Goal: Communication & Community: Answer question/provide support

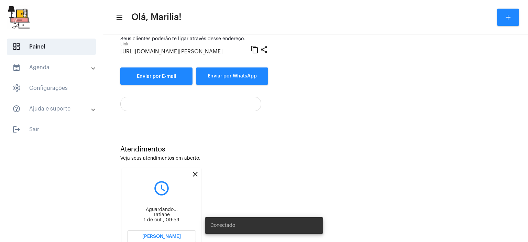
scroll to position [103, 0]
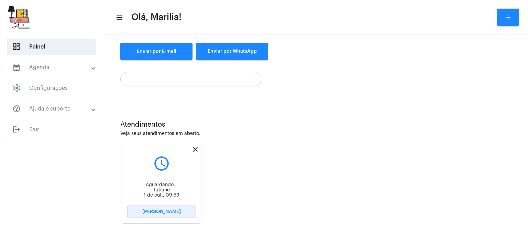
click at [147, 214] on button "[PERSON_NAME]" at bounding box center [161, 211] width 69 height 12
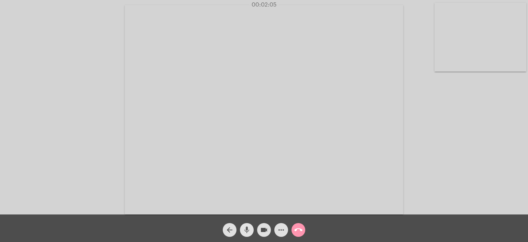
click at [243, 225] on span "mic" at bounding box center [247, 230] width 8 height 14
click at [243, 225] on span "mic_off" at bounding box center [247, 230] width 8 height 14
click at [243, 225] on span "mic" at bounding box center [247, 230] width 8 height 14
click at [246, 226] on mat-icon "mic_off" at bounding box center [247, 229] width 8 height 8
click at [297, 225] on span "call_end" at bounding box center [298, 230] width 8 height 14
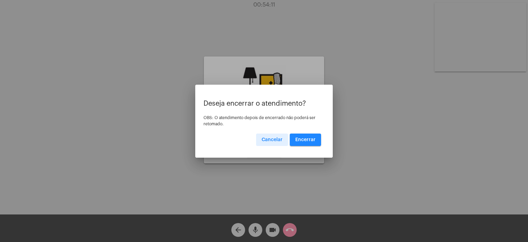
click at [302, 143] on button "Encerrar" at bounding box center [305, 139] width 31 height 12
